Goal: Navigation & Orientation: Understand site structure

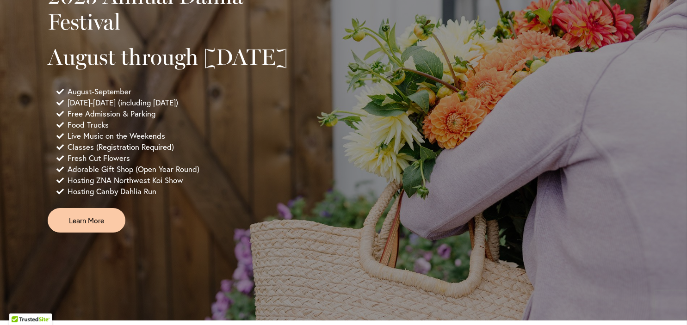
scroll to position [699, 0]
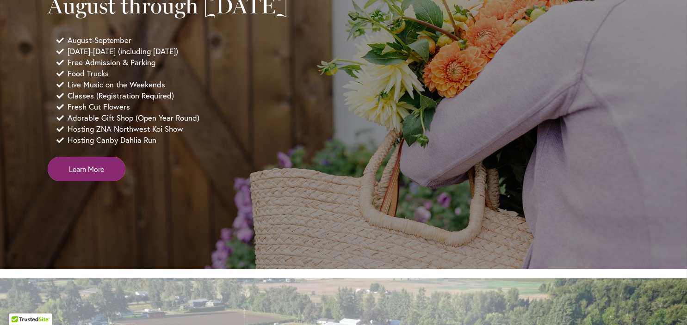
click at [107, 181] on link "Learn More" at bounding box center [87, 169] width 78 height 25
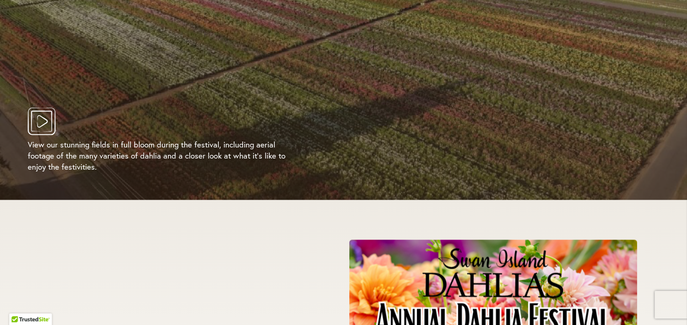
scroll to position [1865, 0]
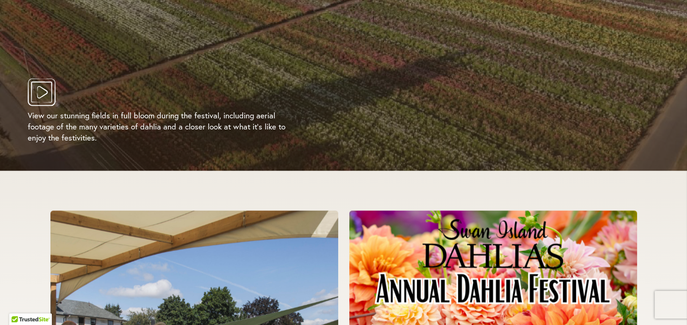
click at [46, 86] on icon "Play Video" at bounding box center [42, 92] width 11 height 12
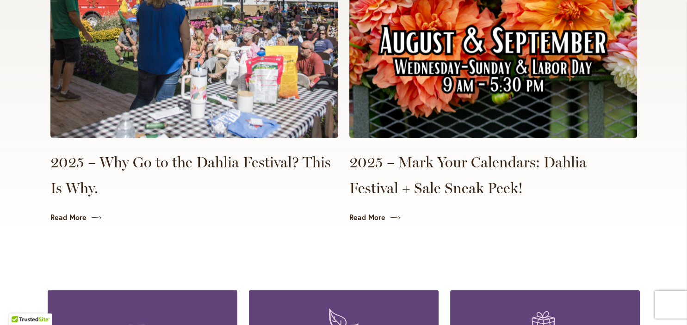
scroll to position [2238, 0]
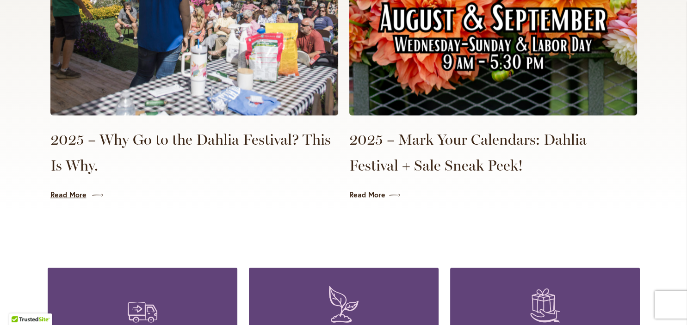
click at [68, 190] on link "Read More" at bounding box center [194, 195] width 288 height 11
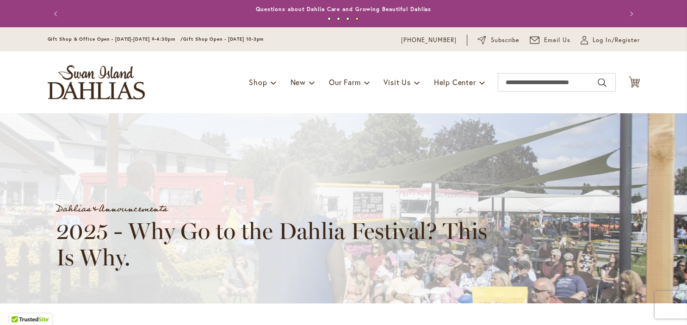
click at [68, 75] on img "store logo" at bounding box center [96, 82] width 97 height 34
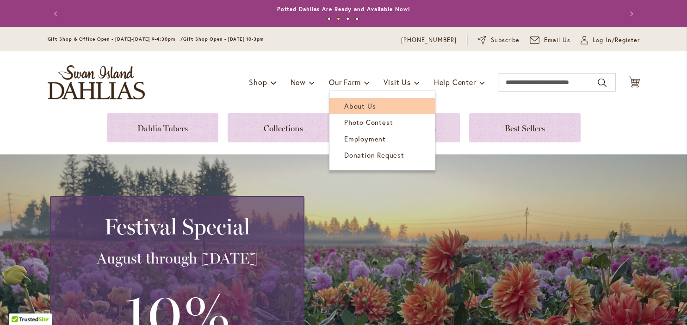
click at [356, 101] on link "About Us" at bounding box center [381, 106] width 105 height 16
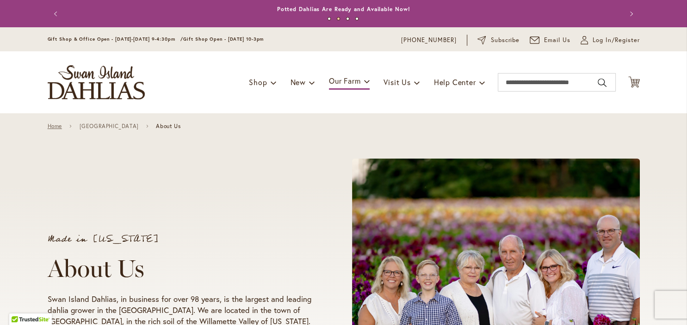
click at [54, 127] on link "Home" at bounding box center [55, 126] width 14 height 6
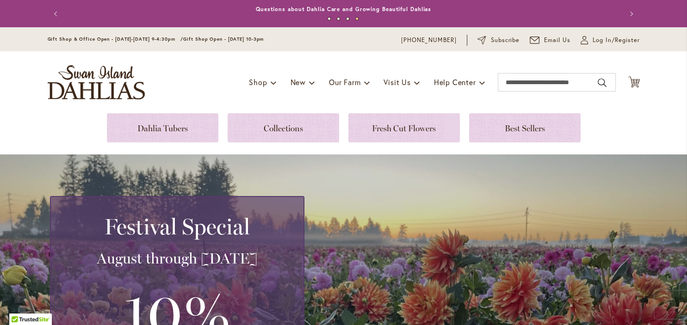
click at [34, 112] on header "Skip to Content Gift Shop & Office Open - Monday-Friday 9-4:30pm / Gift Shop Op…" at bounding box center [343, 70] width 687 height 86
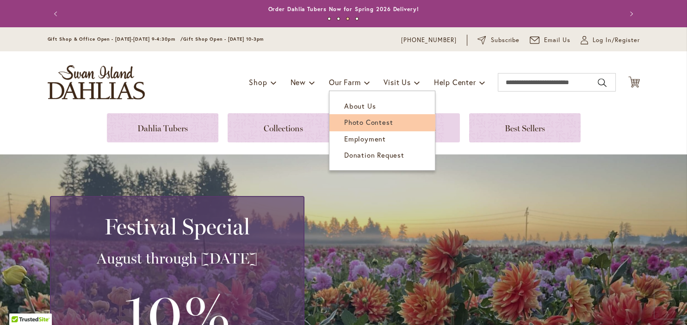
click at [361, 124] on span "Photo Contest" at bounding box center [368, 121] width 49 height 9
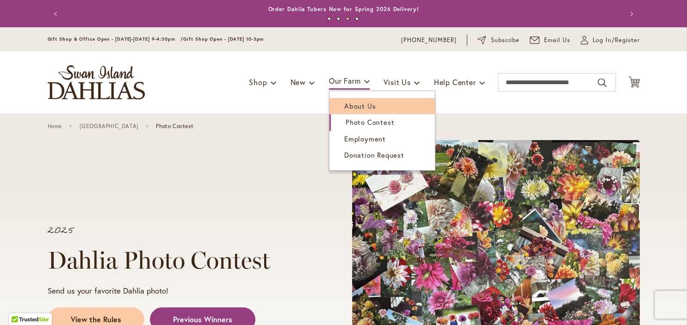
click at [345, 105] on span "About Us" at bounding box center [359, 105] width 31 height 9
